Goal: Transaction & Acquisition: Purchase product/service

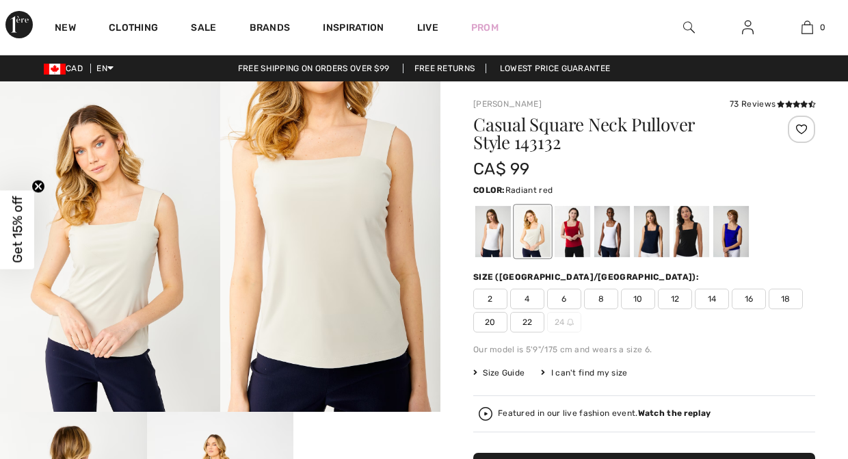
click at [579, 228] on div at bounding box center [573, 231] width 36 height 51
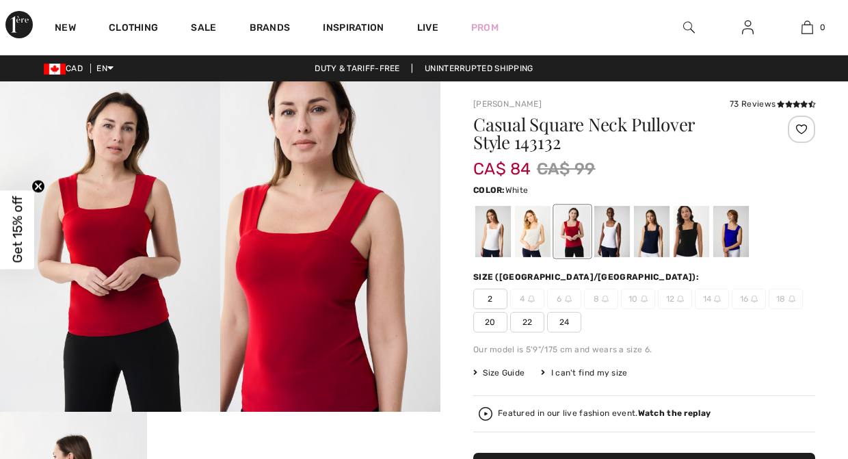
click at [614, 232] on div at bounding box center [612, 231] width 36 height 51
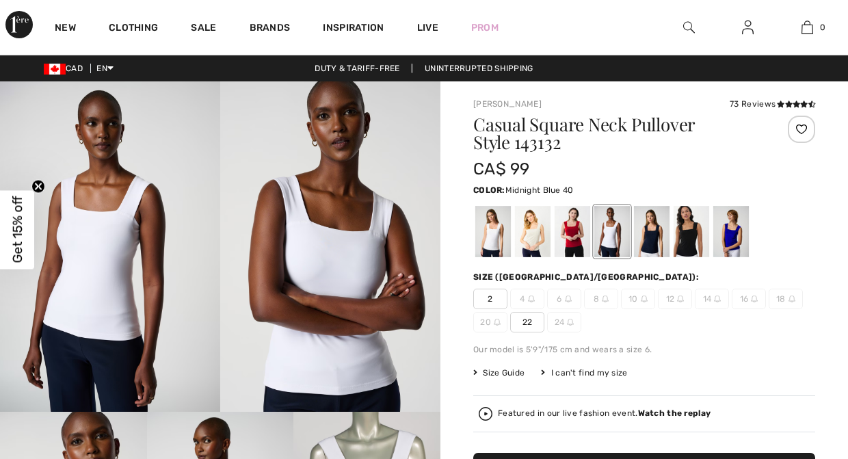
click at [659, 243] on div at bounding box center [652, 231] width 36 height 51
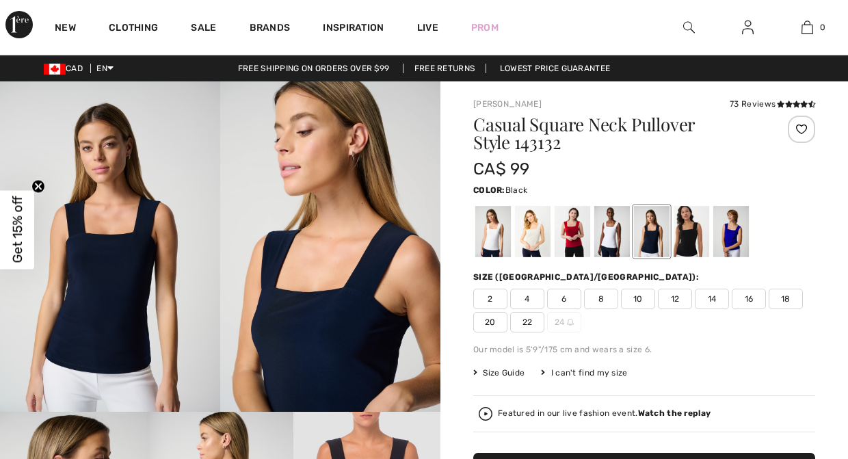
click at [695, 234] on div at bounding box center [692, 231] width 36 height 51
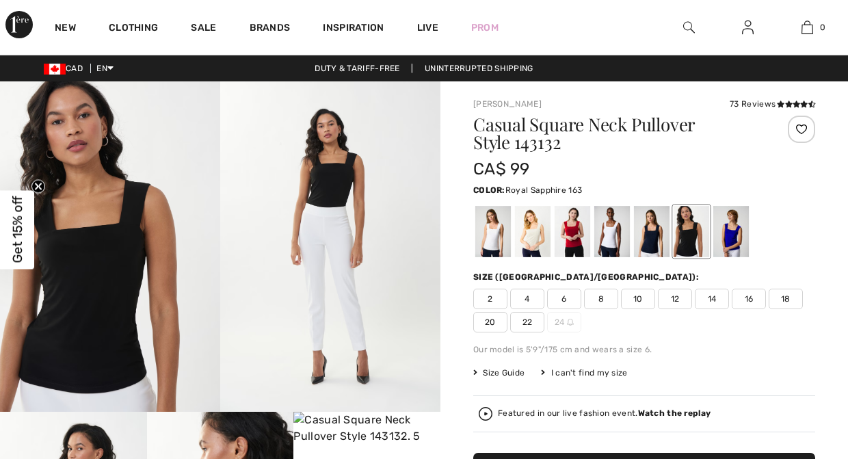
click at [737, 236] on div at bounding box center [731, 231] width 36 height 51
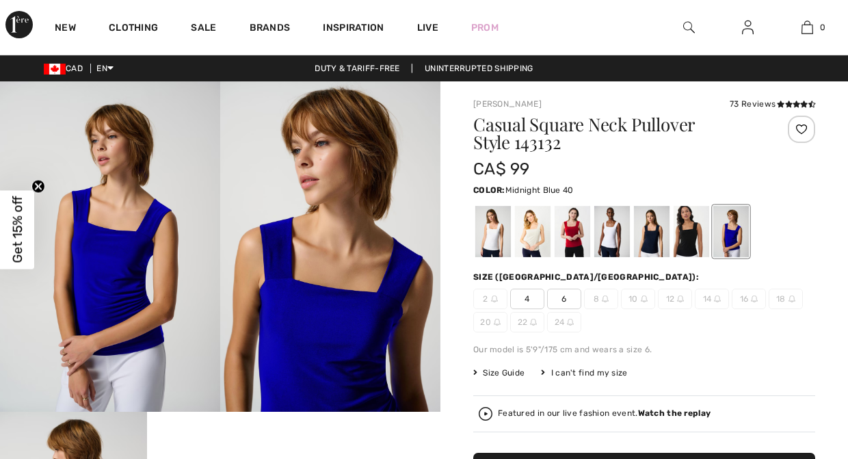
click at [649, 235] on div at bounding box center [652, 231] width 36 height 51
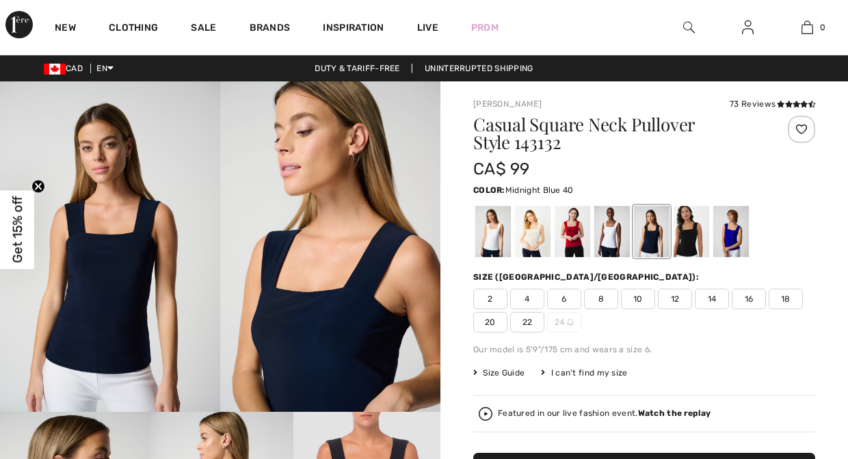
click at [592, 300] on span "8" at bounding box center [601, 299] width 34 height 21
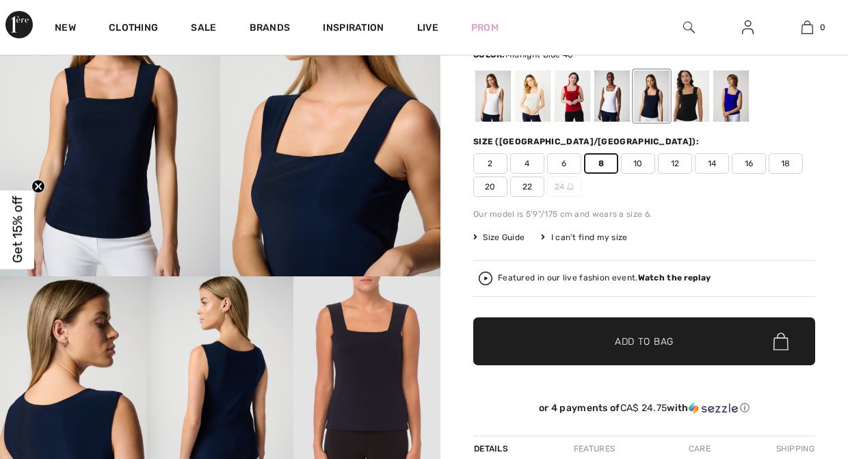
scroll to position [154, 0]
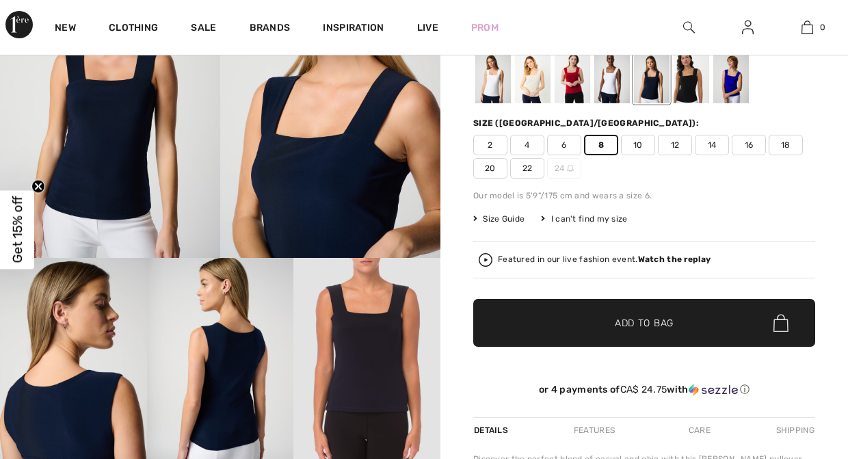
click at [603, 318] on span "✔ Added to Bag" at bounding box center [623, 323] width 83 height 14
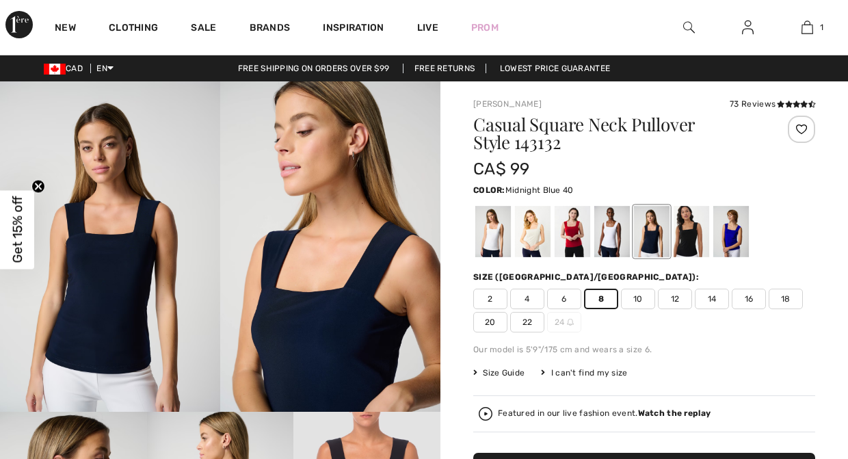
scroll to position [0, 0]
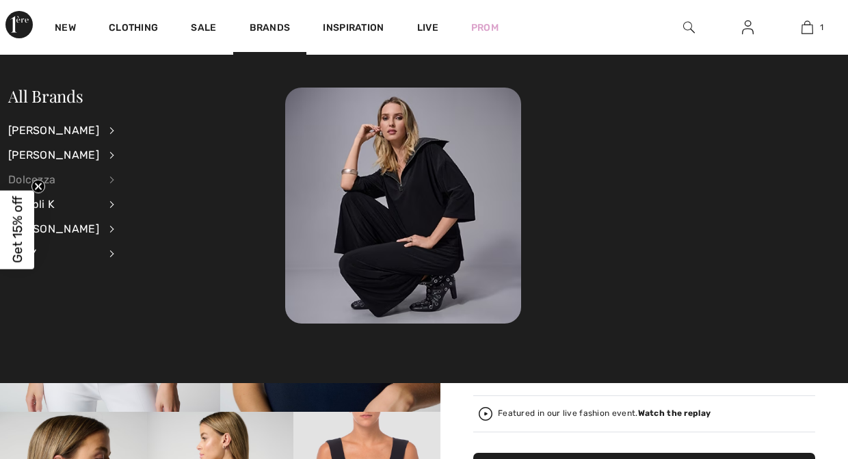
click at [52, 177] on div "Dolcezza" at bounding box center [53, 180] width 91 height 25
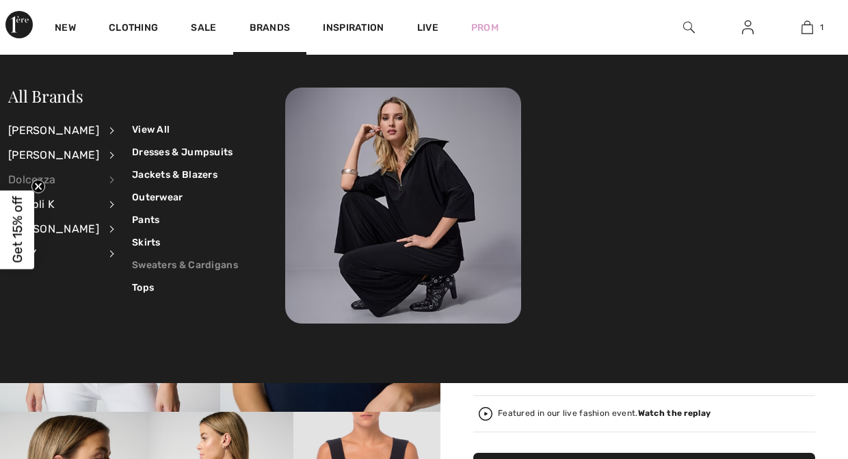
click at [143, 260] on link "Sweaters & Cardigans" at bounding box center [185, 265] width 106 height 23
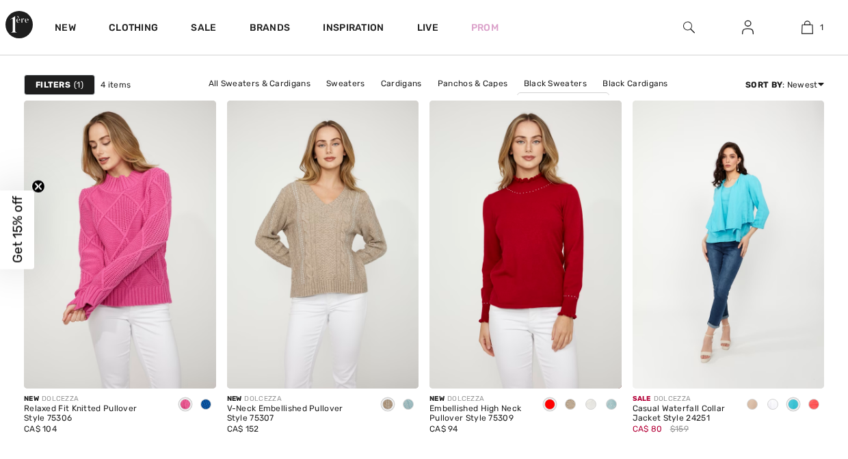
scroll to position [100, 0]
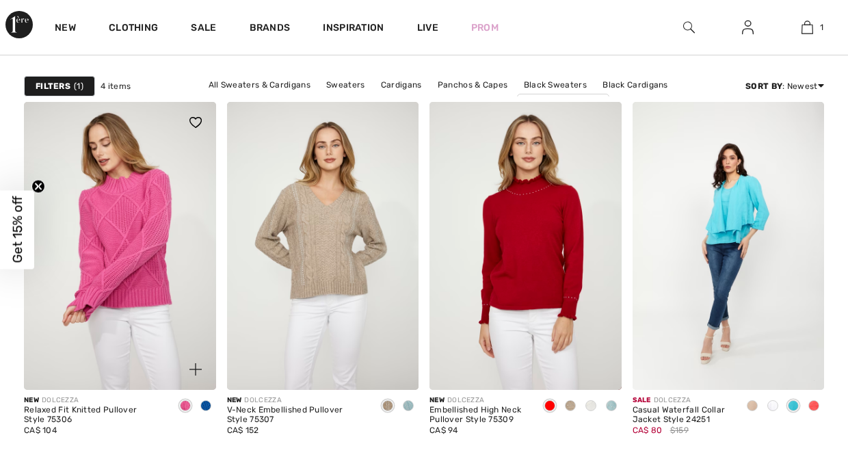
click at [207, 405] on span at bounding box center [205, 405] width 11 height 11
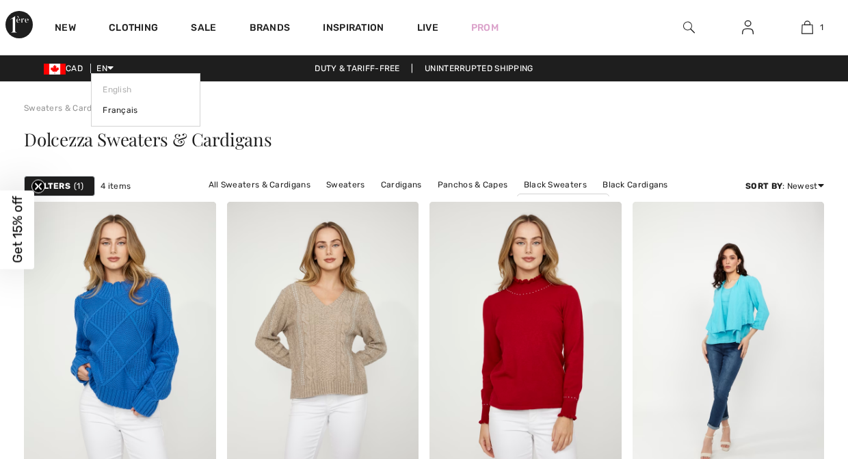
scroll to position [0, 0]
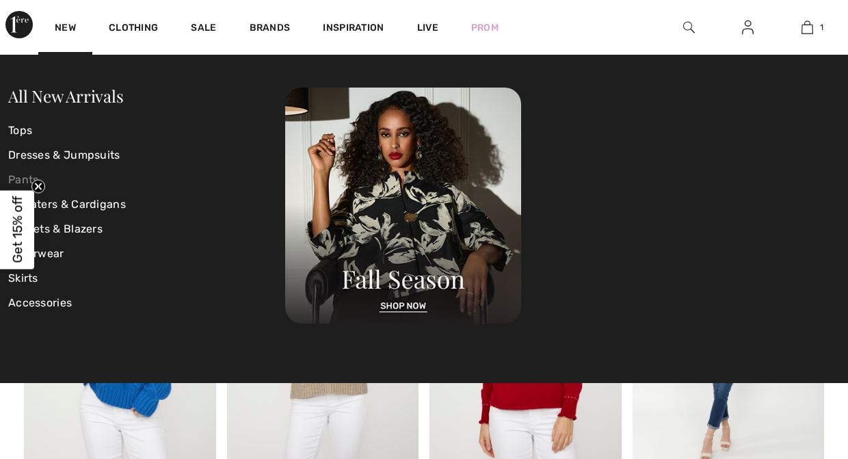
click at [23, 179] on link "Pants" at bounding box center [146, 180] width 277 height 25
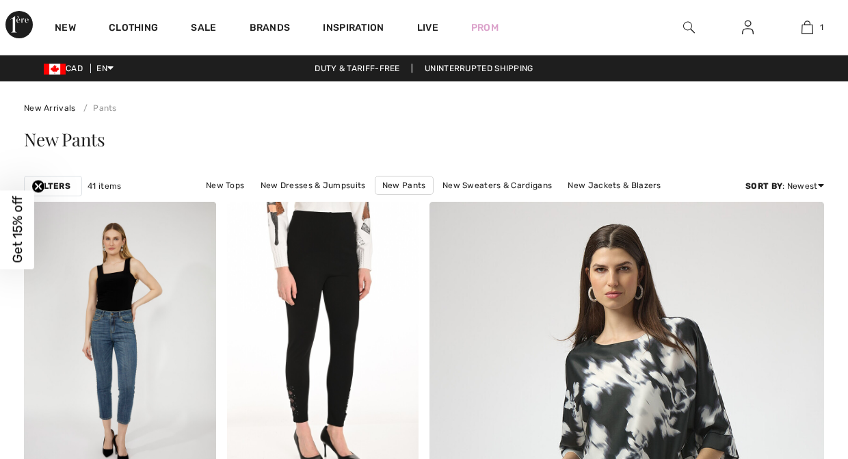
click at [692, 30] on img at bounding box center [689, 27] width 12 height 16
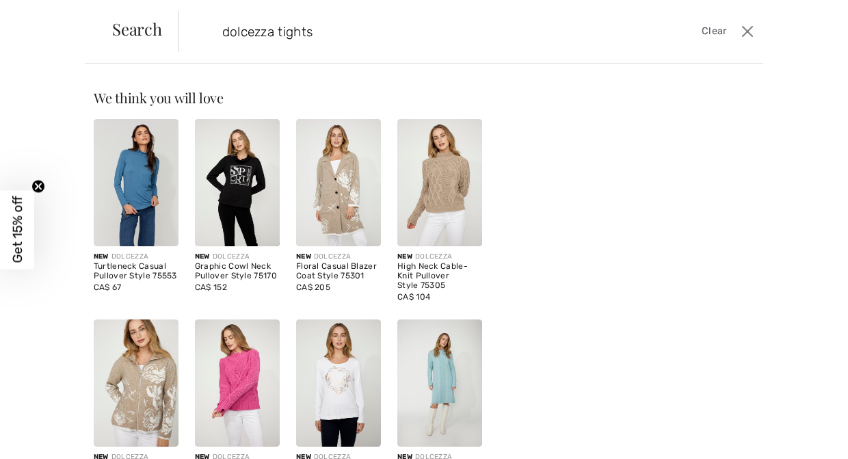
type input "dolcezza tights"
